Goal: Task Accomplishment & Management: Complete application form

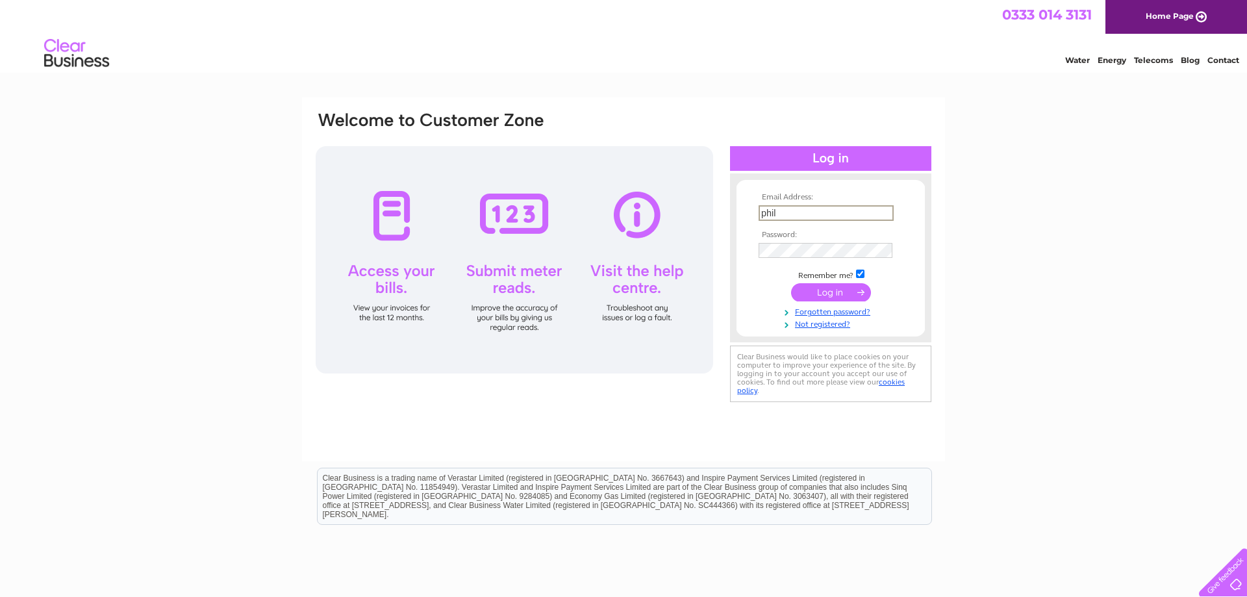
type input "phil"
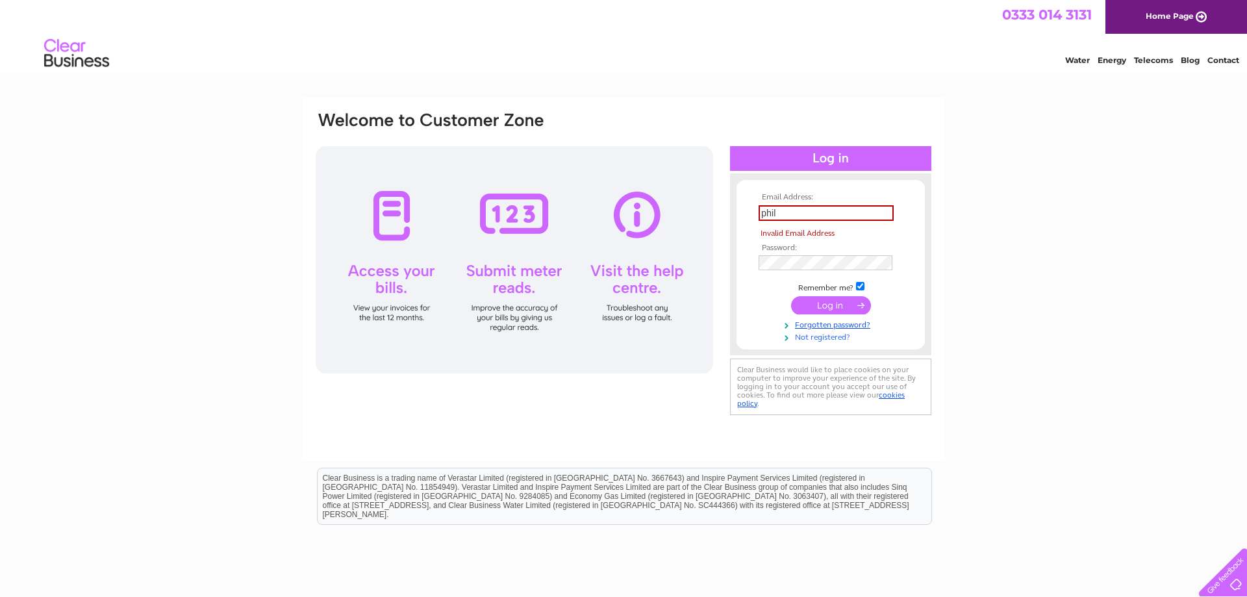
click at [831, 336] on link "Not registered?" at bounding box center [831, 336] width 147 height 12
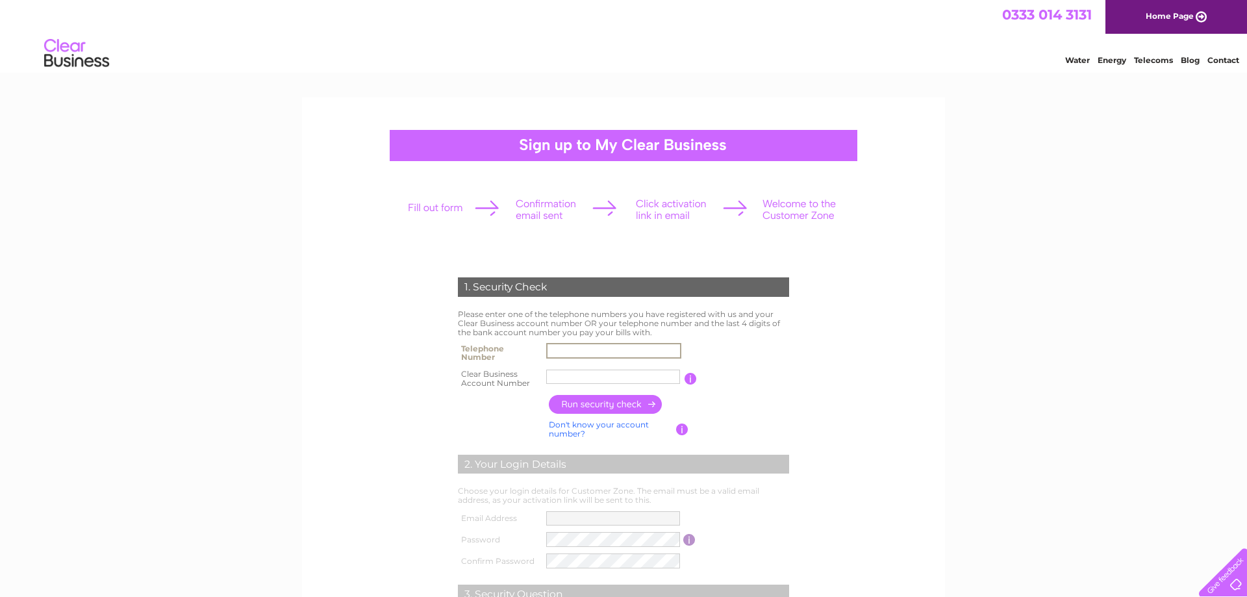
click at [586, 348] on input "text" at bounding box center [613, 351] width 135 height 16
click at [618, 354] on input "text" at bounding box center [613, 351] width 135 height 16
click at [342, 411] on form "1. Security Check Please enter one of the telephone numbers you have registered…" at bounding box center [623, 494] width 618 height 487
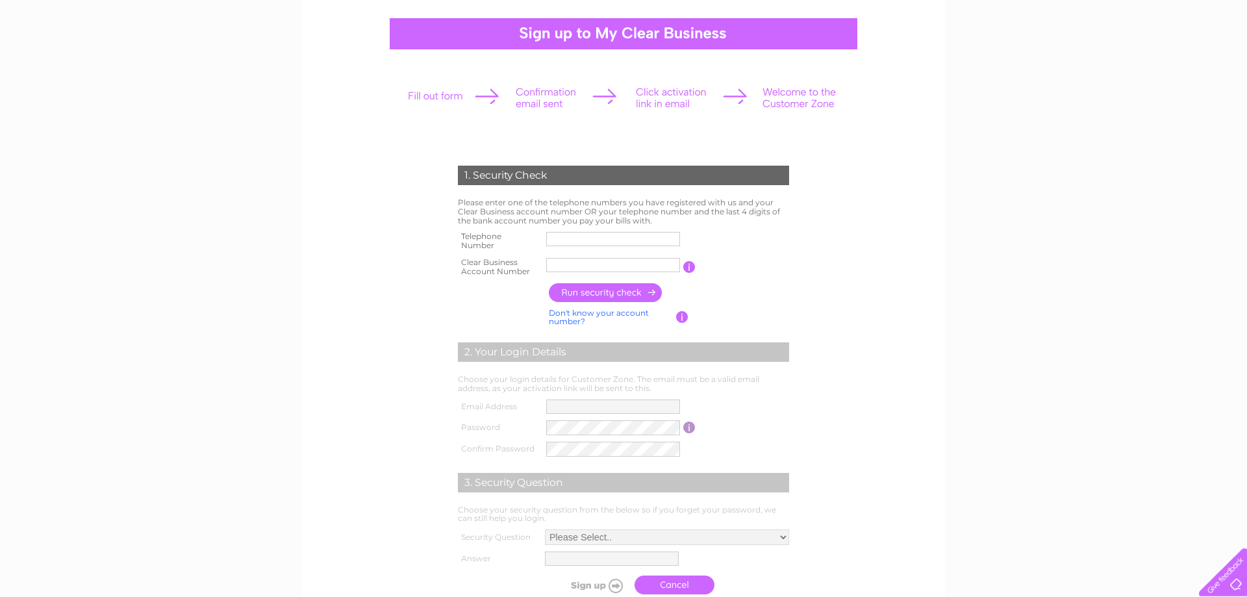
scroll to position [132, 0]
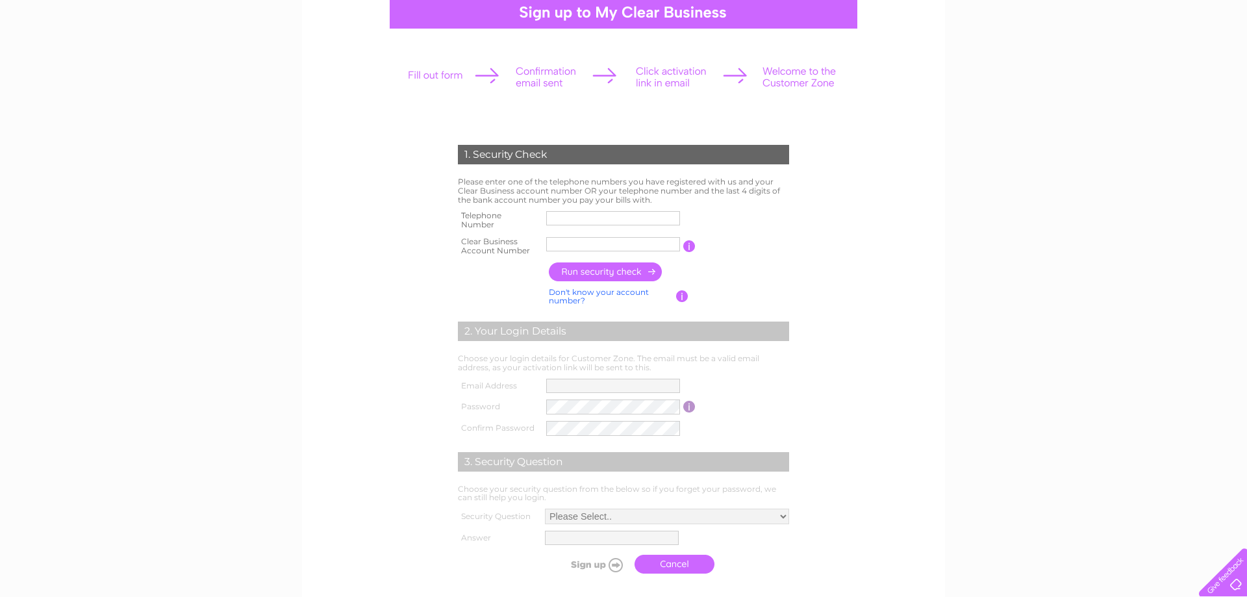
click at [659, 509] on td "Please Select.. In what town or city was your first job? In what town or city d…" at bounding box center [667, 516] width 251 height 22
click at [613, 218] on input "text" at bounding box center [613, 218] width 135 height 16
click at [627, 219] on input "text" at bounding box center [613, 218] width 135 height 16
click at [612, 218] on input "text" at bounding box center [613, 218] width 135 height 16
click at [608, 217] on input "text" at bounding box center [613, 218] width 135 height 16
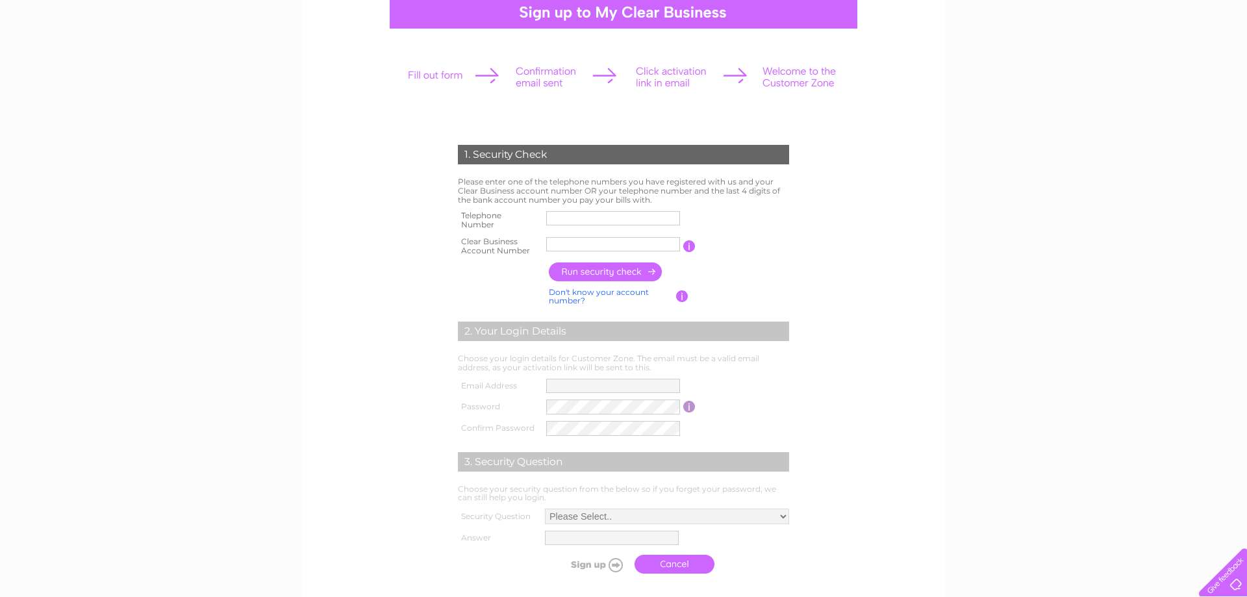
drag, startPoint x: 466, startPoint y: 184, endPoint x: 644, endPoint y: 197, distance: 179.1
click at [644, 197] on td "Please enter one of the telephone numbers you have registered with us and your …" at bounding box center [624, 190] width 338 height 33
click at [621, 221] on input "text" at bounding box center [613, 218] width 134 height 14
click at [547, 219] on input "text" at bounding box center [613, 218] width 134 height 14
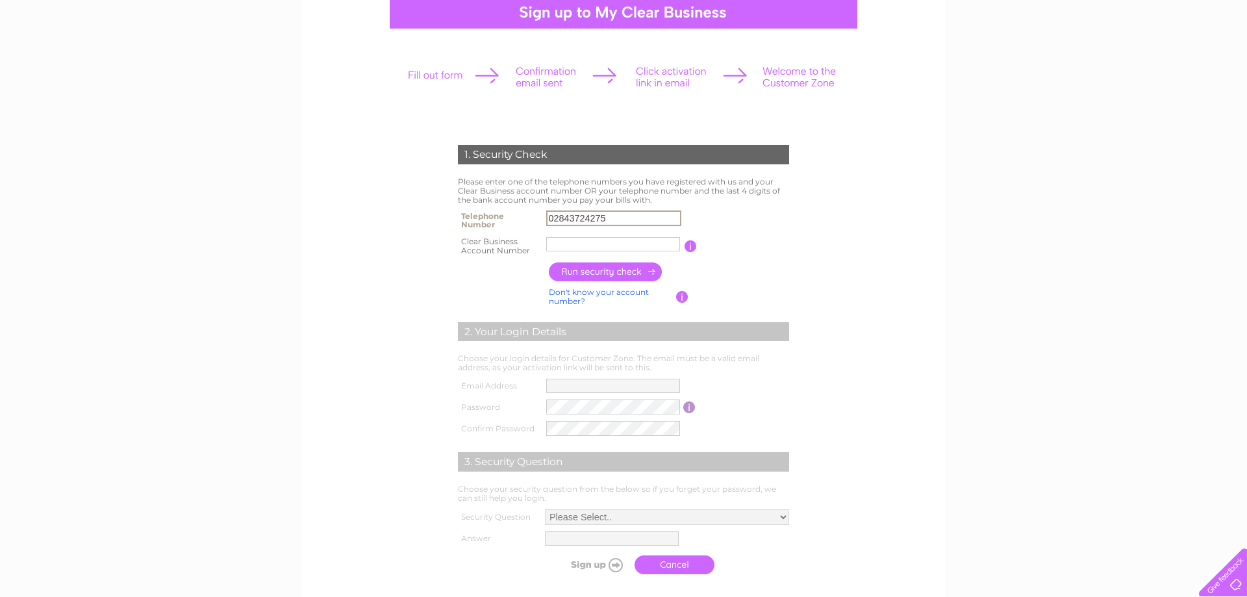
type input "02843724275"
click at [569, 244] on input "text" at bounding box center [613, 244] width 134 height 14
type input "1067962"
click at [688, 245] on input "button" at bounding box center [690, 246] width 12 height 12
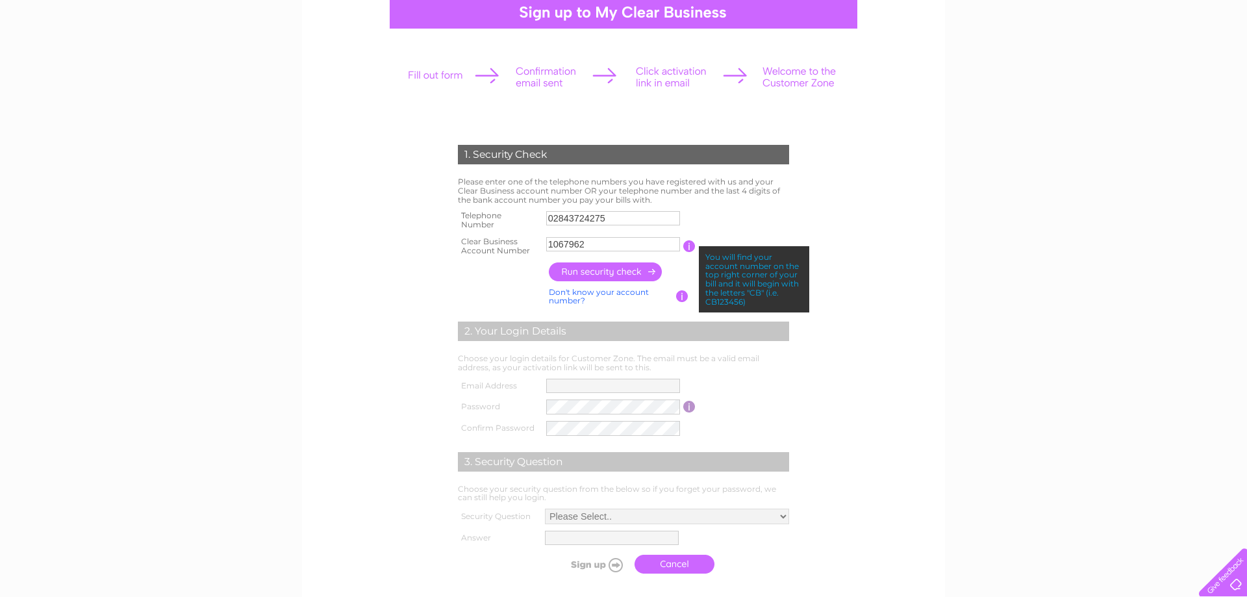
click at [634, 274] on input "button" at bounding box center [606, 271] width 114 height 19
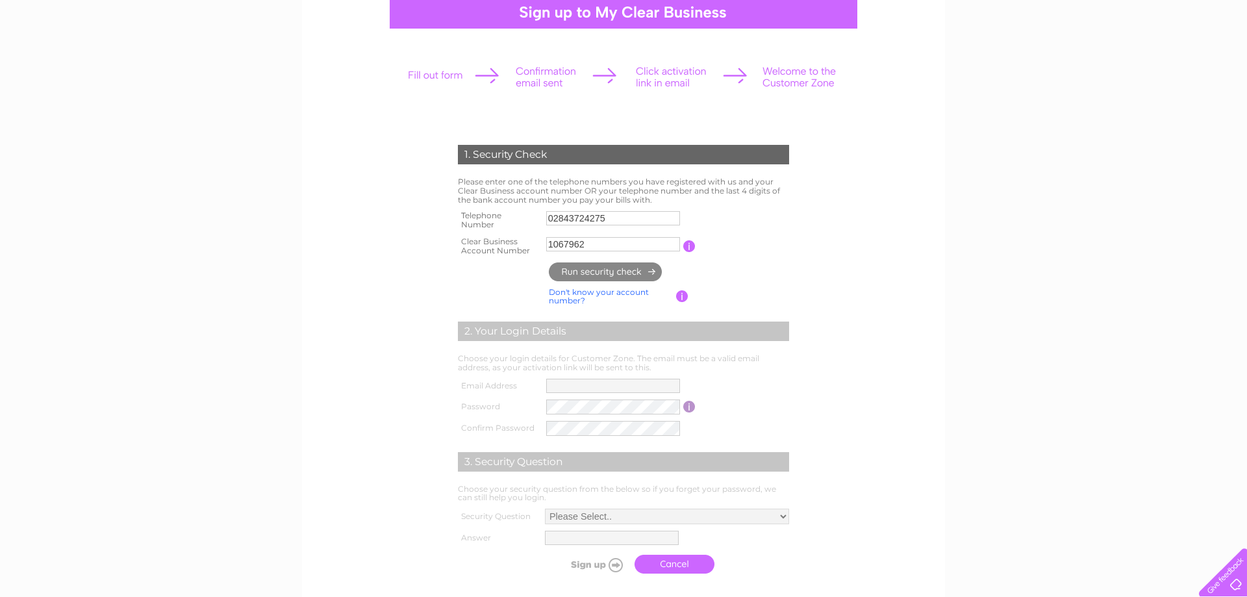
type input "**********"
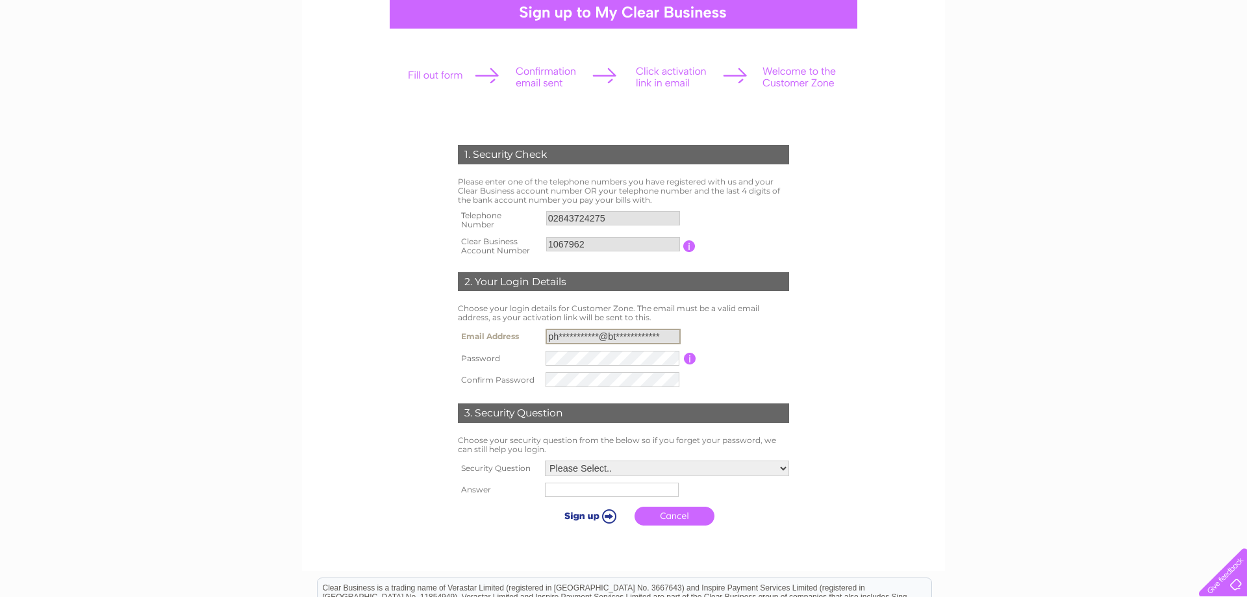
scroll to position [0, 15]
drag, startPoint x: 558, startPoint y: 334, endPoint x: 705, endPoint y: 332, distance: 147.4
click at [681, 332] on input "**********" at bounding box center [612, 337] width 135 height 16
click at [132, 312] on div "1. Security Check Please enter one of the telephone numbers you have registered…" at bounding box center [623, 378] width 1247 height 827
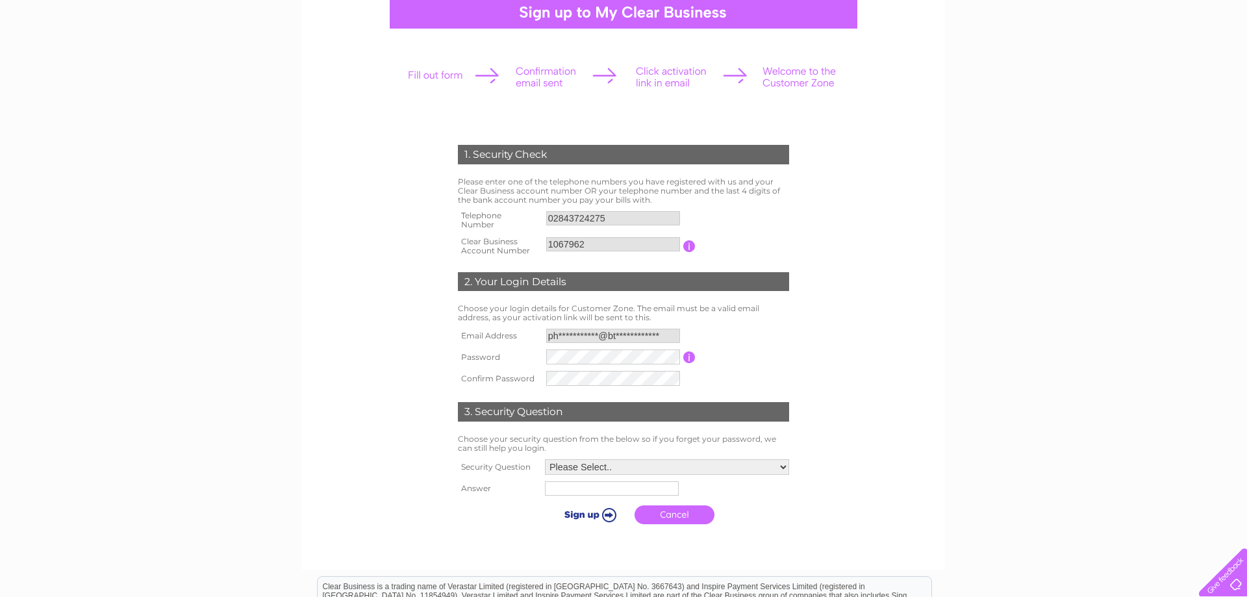
click at [208, 381] on div "1. Security Check Please enter one of the telephone numbers you have registered…" at bounding box center [623, 378] width 1247 height 827
click at [251, 188] on div "1. Security Check Please enter one of the telephone numbers you have registered…" at bounding box center [623, 378] width 1247 height 827
